Goal: Entertainment & Leisure: Consume media (video, audio)

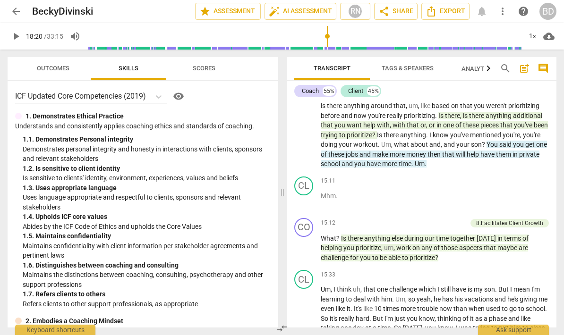
scroll to position [2903, 0]
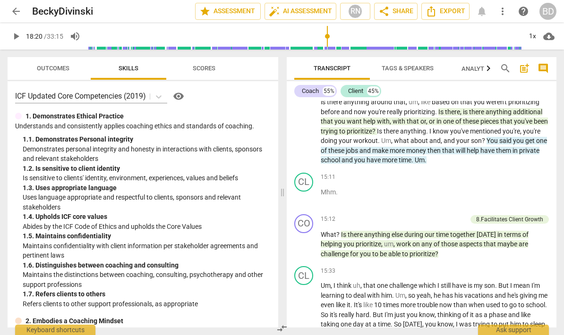
click at [305, 239] on span "play_arrow" at bounding box center [304, 244] width 11 height 11
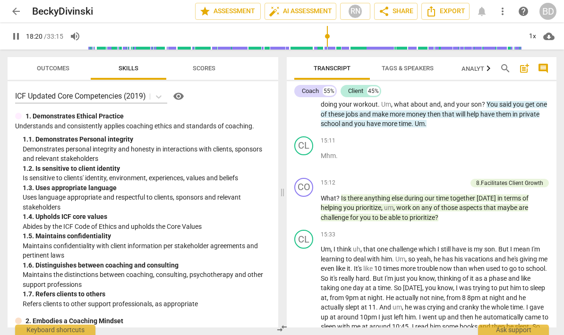
scroll to position [2939, 0]
click at [308, 203] on span "pause" at bounding box center [304, 208] width 11 height 11
click at [306, 203] on span "play_arrow" at bounding box center [304, 208] width 11 height 11
click at [377, 194] on p "What ? Is there anything else during our time together [DATE] in terms of helpi…" at bounding box center [435, 208] width 228 height 29
click at [311, 203] on span "pause" at bounding box center [304, 208] width 15 height 11
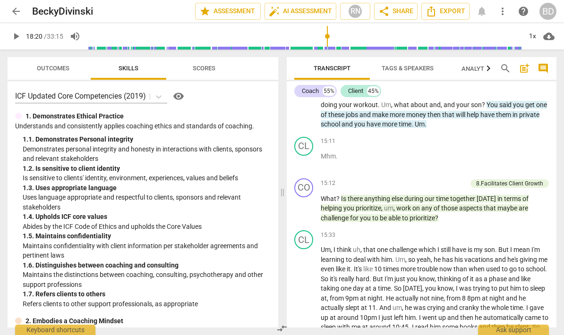
click at [306, 203] on span "play_arrow" at bounding box center [304, 208] width 11 height 11
click at [311, 203] on span "pause" at bounding box center [304, 208] width 15 height 11
click at [306, 201] on button "play_arrow" at bounding box center [304, 208] width 15 height 15
click at [349, 36] on input "range" at bounding box center [304, 36] width 434 height 30
click at [351, 45] on input "range" at bounding box center [304, 36] width 434 height 30
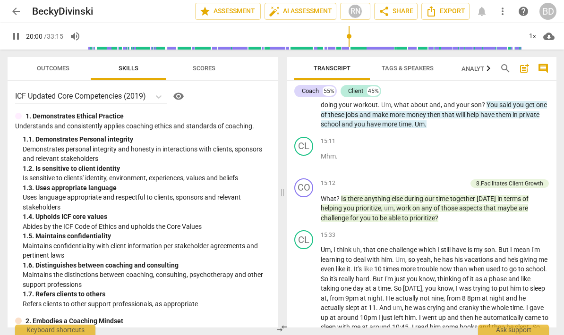
scroll to position [3591, 0]
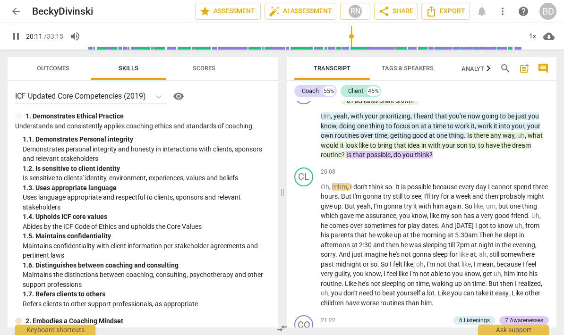
click at [324, 42] on input "range" at bounding box center [304, 36] width 434 height 30
click at [354, 39] on input "range" at bounding box center [304, 36] width 434 height 30
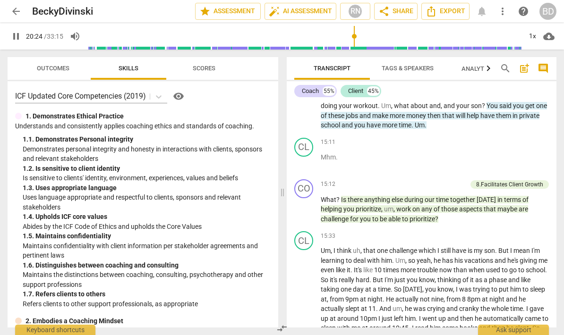
scroll to position [2940, 0]
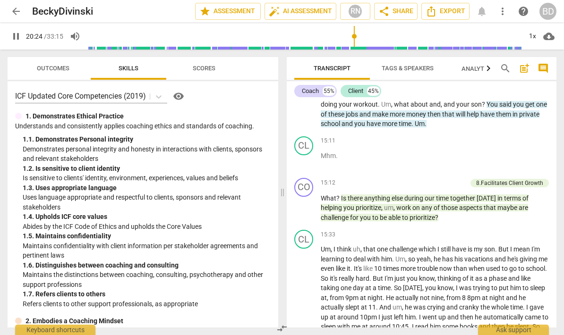
click at [306, 203] on span "pause" at bounding box center [304, 208] width 11 height 11
click at [308, 203] on span "play_arrow" at bounding box center [304, 208] width 11 height 11
click at [311, 203] on span "pause" at bounding box center [304, 208] width 15 height 11
click at [308, 203] on span "play_arrow" at bounding box center [304, 208] width 11 height 11
click at [299, 203] on span "pause" at bounding box center [304, 208] width 11 height 11
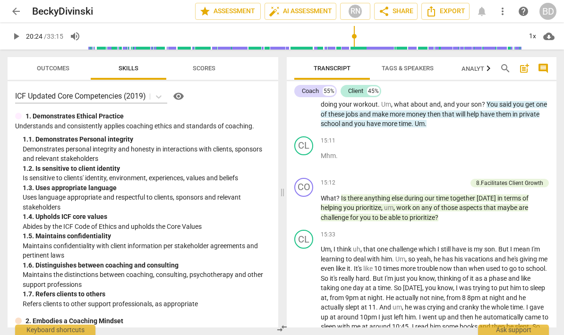
click at [306, 203] on span "play_arrow" at bounding box center [304, 208] width 11 height 11
click at [307, 203] on span "pause" at bounding box center [304, 208] width 11 height 11
click at [306, 201] on button "play_arrow" at bounding box center [304, 208] width 15 height 15
click at [350, 194] on p "What ? Is there anything else during our time together [DATE] in terms of helpi…" at bounding box center [435, 208] width 228 height 29
click at [358, 194] on p "What ? Is there anything else during our time together [DATE] in terms of helpi…" at bounding box center [435, 208] width 228 height 29
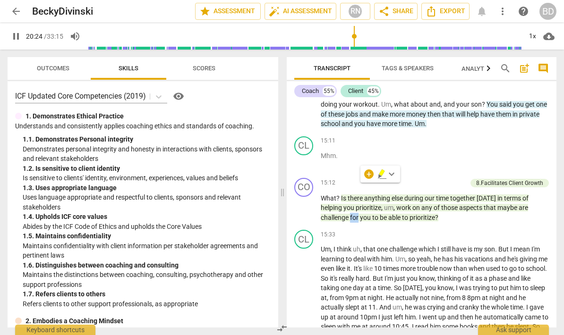
click at [366, 204] on span "prioritize" at bounding box center [369, 208] width 26 height 8
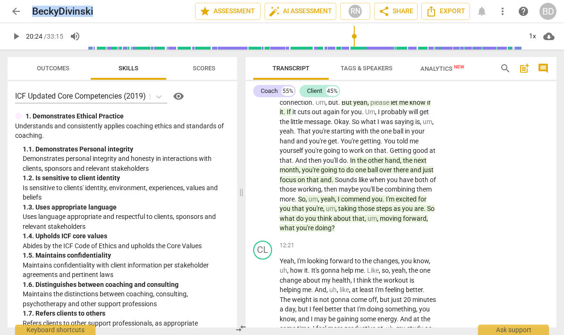
scroll to position [3614, 0]
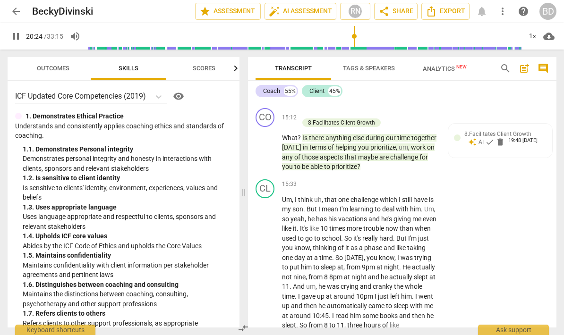
click at [246, 195] on span at bounding box center [244, 193] width 6 height 286
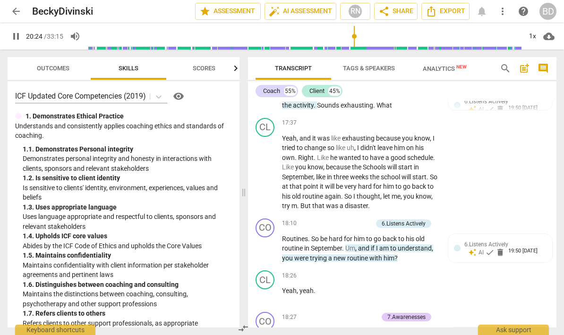
scroll to position [3955, 0]
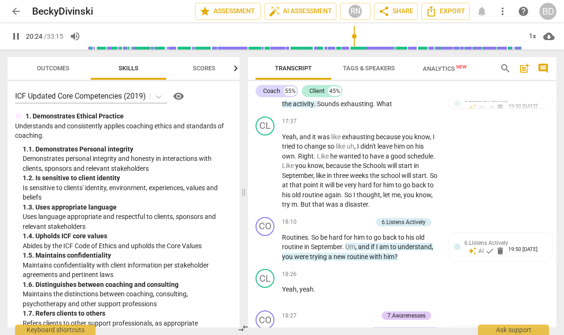
click at [235, 69] on icon "button" at bounding box center [235, 68] width 11 height 11
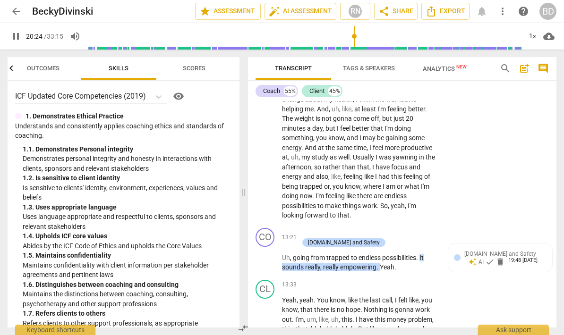
scroll to position [3150, 0]
click at [342, 40] on input "range" at bounding box center [304, 36] width 434 height 30
click at [17, 36] on span "pause" at bounding box center [15, 36] width 11 height 11
click at [18, 41] on span "play_arrow" at bounding box center [15, 36] width 11 height 11
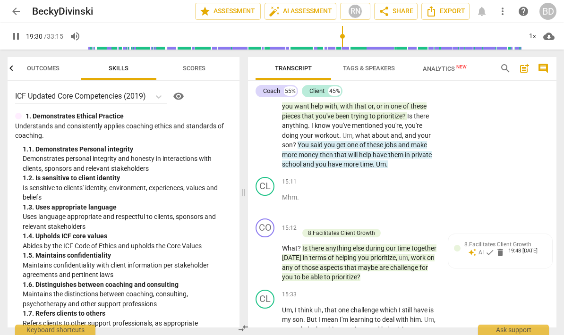
scroll to position [3500, 0]
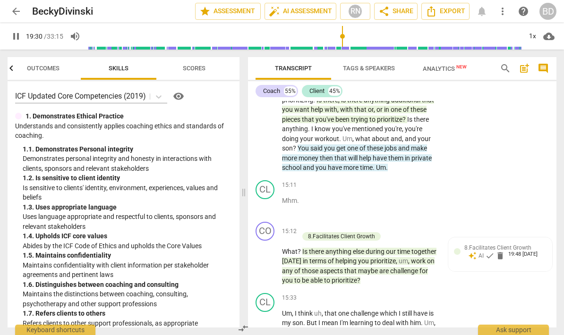
click at [273, 256] on span "pause" at bounding box center [265, 261] width 15 height 11
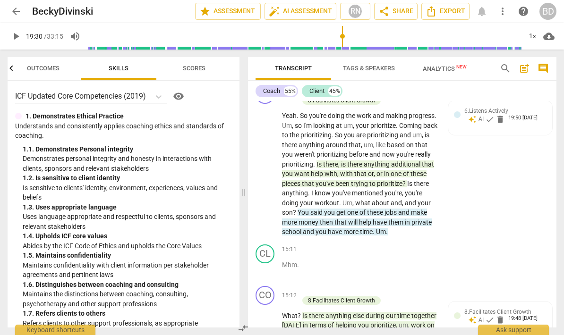
scroll to position [3439, 0]
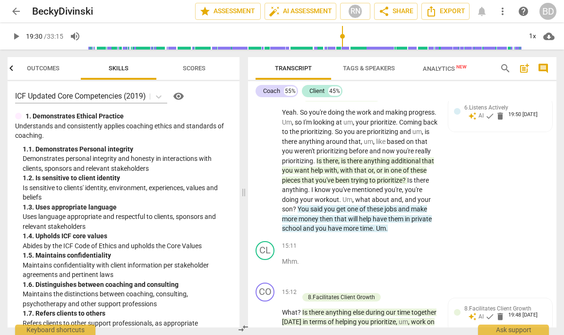
click at [270, 317] on span "play_arrow" at bounding box center [265, 322] width 11 height 11
click at [267, 317] on span "pause" at bounding box center [265, 322] width 11 height 11
click at [263, 317] on span "play_arrow" at bounding box center [265, 322] width 11 height 11
click at [0, 0] on button "play_arrow" at bounding box center [0, 0] width 0 height 0
click at [268, 317] on span "pause" at bounding box center [265, 322] width 11 height 11
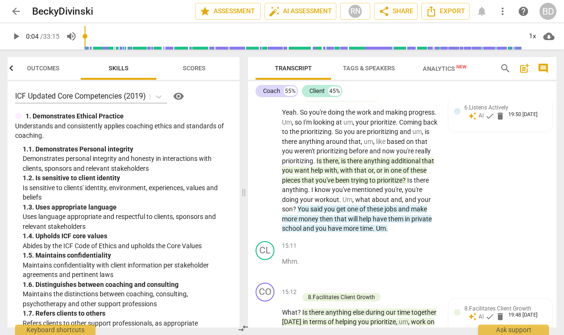
click at [267, 317] on span "play_arrow" at bounding box center [265, 322] width 11 height 11
click at [280, 302] on div "play_arrow pause" at bounding box center [270, 323] width 24 height 42
click at [268, 317] on span "pause" at bounding box center [265, 322] width 11 height 11
click at [273, 289] on div "CO play_arrow pause 15:12 + Add competency 8.Facilitates Client Growth keyboard…" at bounding box center [402, 314] width 308 height 71
click at [272, 317] on span "play_arrow" at bounding box center [265, 322] width 15 height 11
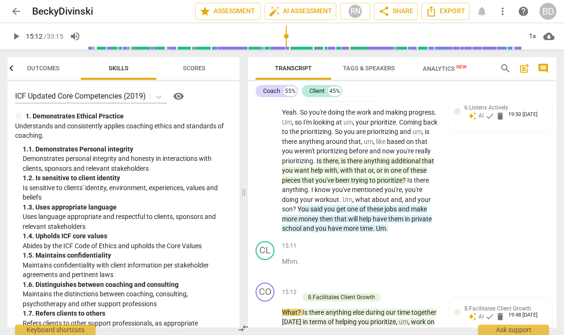
type input "913"
click at [75, 37] on span "volume_up" at bounding box center [74, 36] width 11 height 11
type input "0"
type input "913"
click at [72, 43] on button "volume_off" at bounding box center [75, 36] width 17 height 17
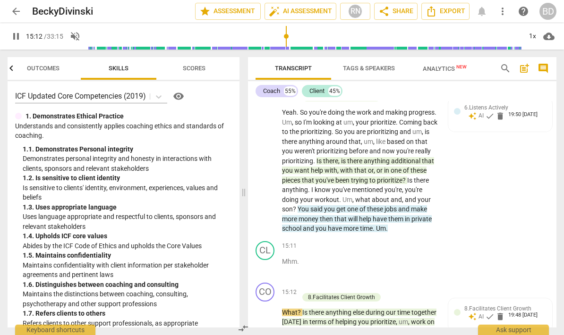
type input "1"
click at [272, 317] on span "pause" at bounding box center [265, 322] width 15 height 11
click at [270, 317] on span "play_arrow" at bounding box center [265, 322] width 11 height 11
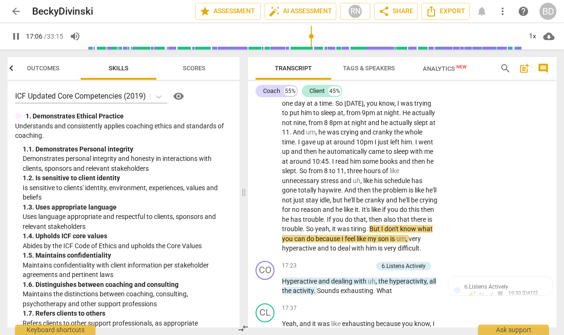
scroll to position [3773, 0]
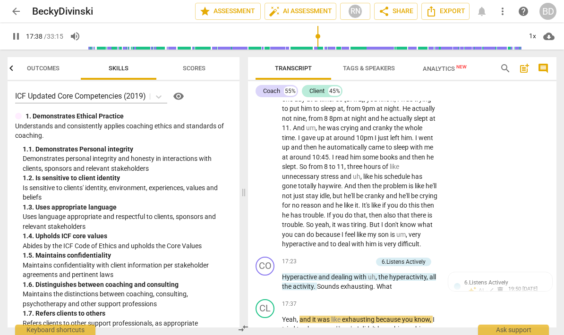
click at [267, 277] on span "pause" at bounding box center [265, 282] width 11 height 11
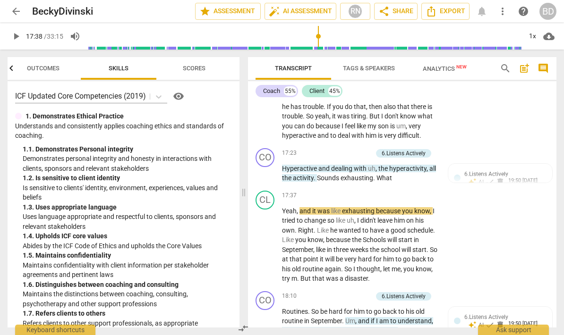
scroll to position [3884, 0]
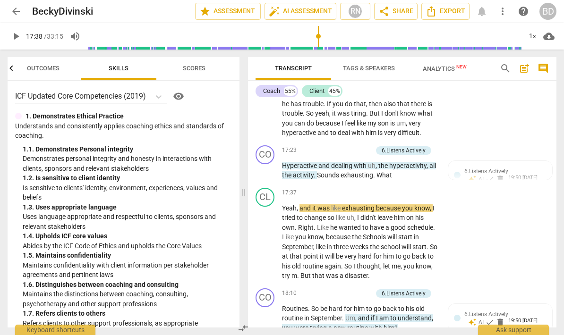
click at [268, 237] on span "play_arrow" at bounding box center [265, 242] width 11 height 11
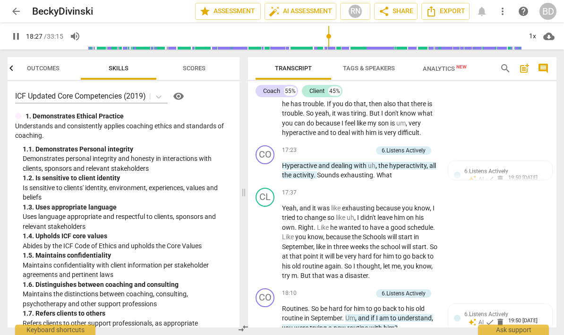
scroll to position [4124, 0]
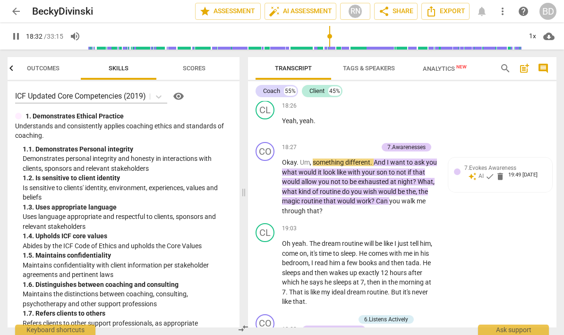
click at [273, 181] on span "pause" at bounding box center [265, 186] width 15 height 11
click at [266, 181] on span "play_arrow" at bounding box center [265, 186] width 11 height 11
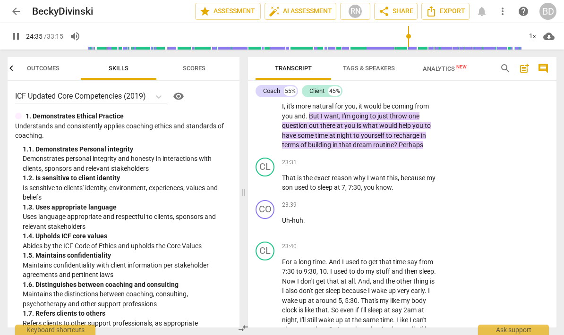
scroll to position [5114, 0]
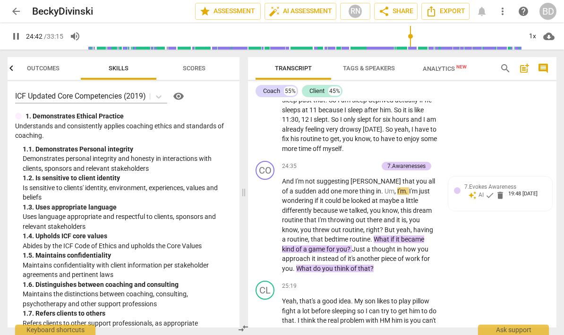
click at [269, 220] on span "pause" at bounding box center [265, 225] width 11 height 11
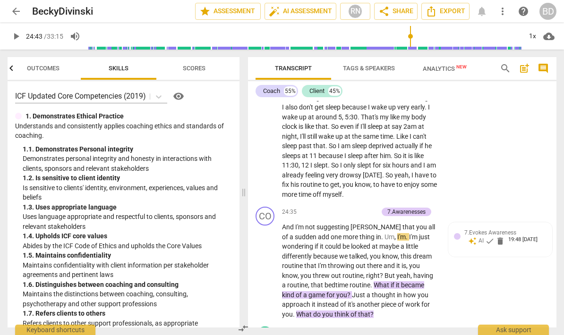
scroll to position [5075, 0]
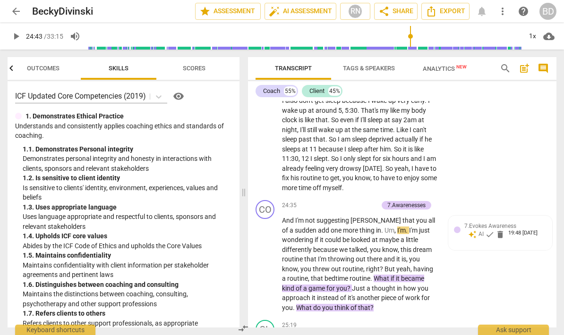
click at [271, 259] on span "play_arrow" at bounding box center [265, 264] width 11 height 11
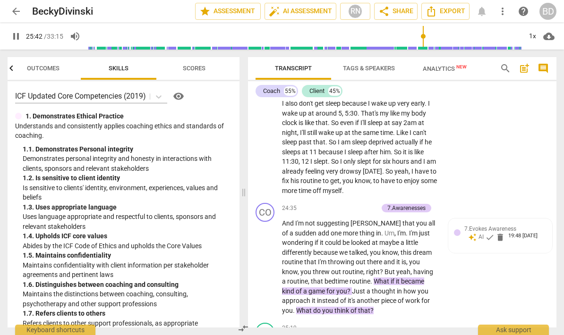
click at [265, 262] on span "pause" at bounding box center [265, 267] width 11 height 11
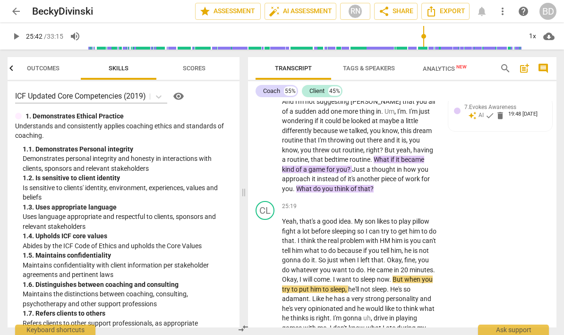
scroll to position [5195, 0]
click at [266, 274] on span "play_arrow" at bounding box center [265, 279] width 11 height 11
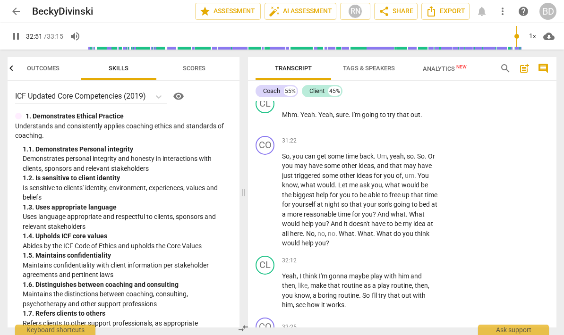
scroll to position [7140, 0]
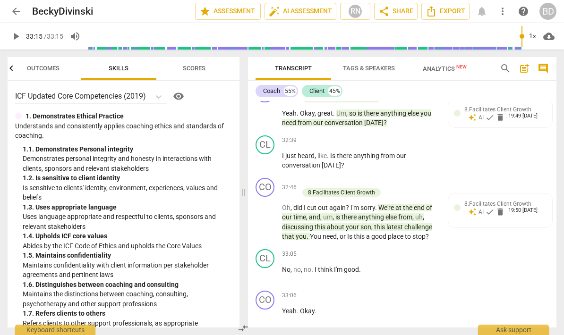
type input "1995"
